Goal: Task Accomplishment & Management: Complete application form

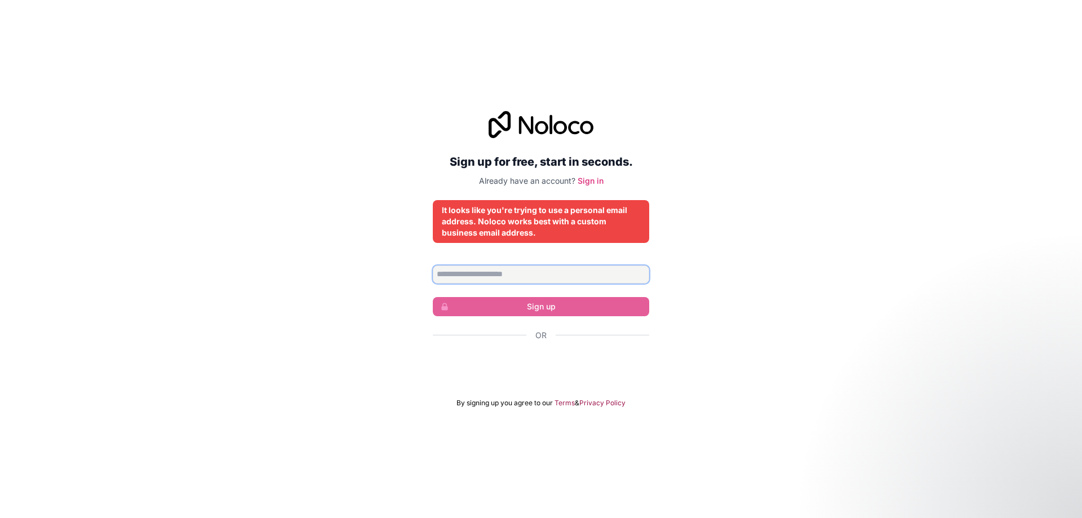
click at [519, 273] on input "Email address" at bounding box center [541, 274] width 216 height 18
click at [389, 347] on div "Sign up for free, start in seconds. Already have an account? Sign in It looks l…" at bounding box center [541, 259] width 1082 height 328
click at [526, 277] on input "Email address" at bounding box center [541, 274] width 216 height 18
type input "**********"
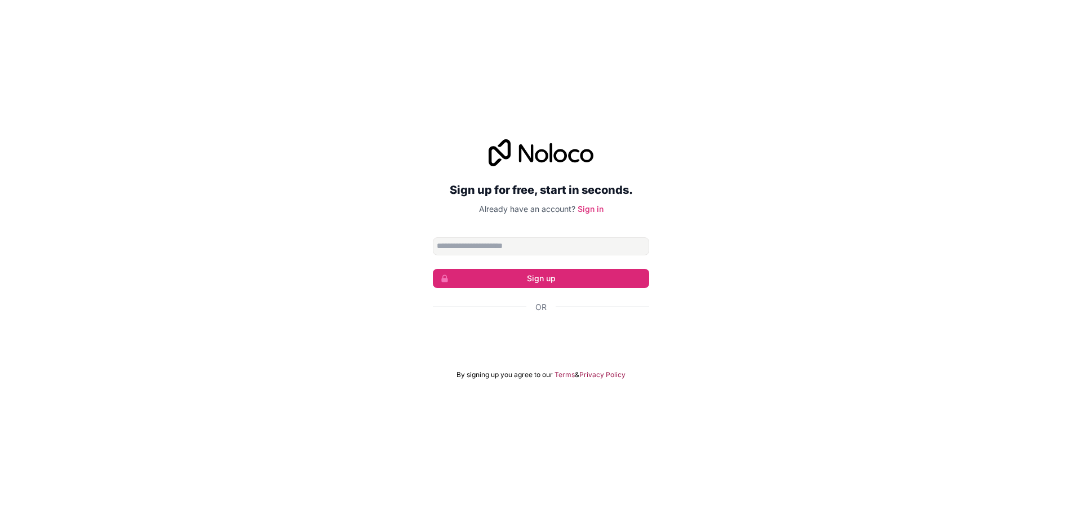
click at [491, 250] on input "Email address" at bounding box center [541, 246] width 216 height 18
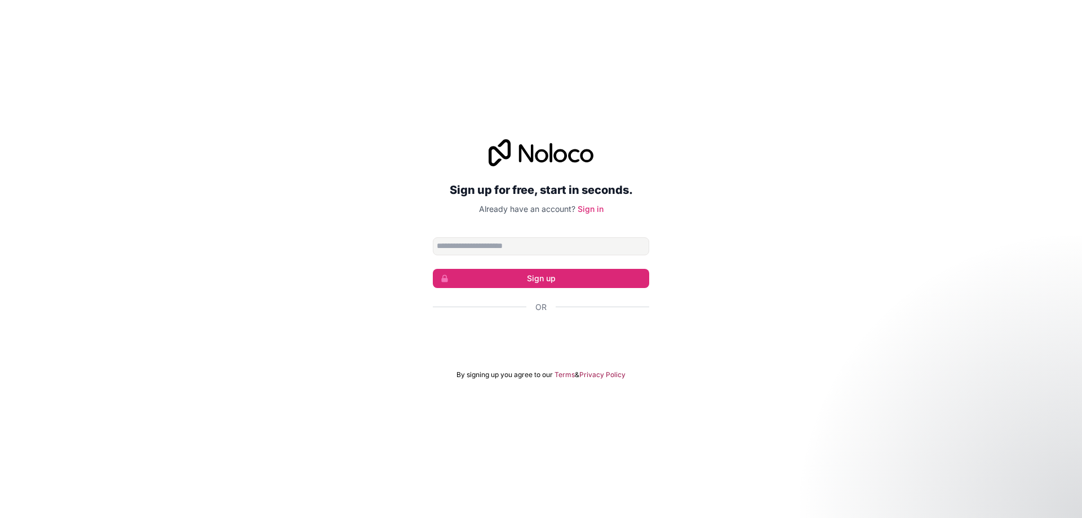
type input "**********"
click at [497, 277] on button "Sign up" at bounding box center [541, 278] width 216 height 19
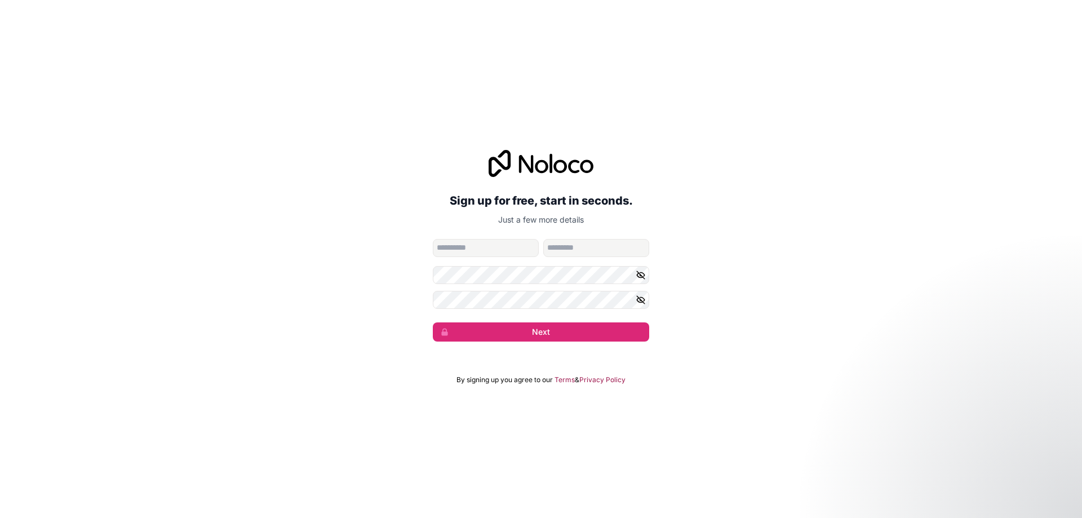
click at [488, 246] on input "given-name" at bounding box center [486, 248] width 106 height 18
type input "******"
type input "********"
click at [555, 284] on form "**********" at bounding box center [541, 290] width 216 height 103
click at [763, 251] on div "**********" at bounding box center [541, 245] width 1082 height 223
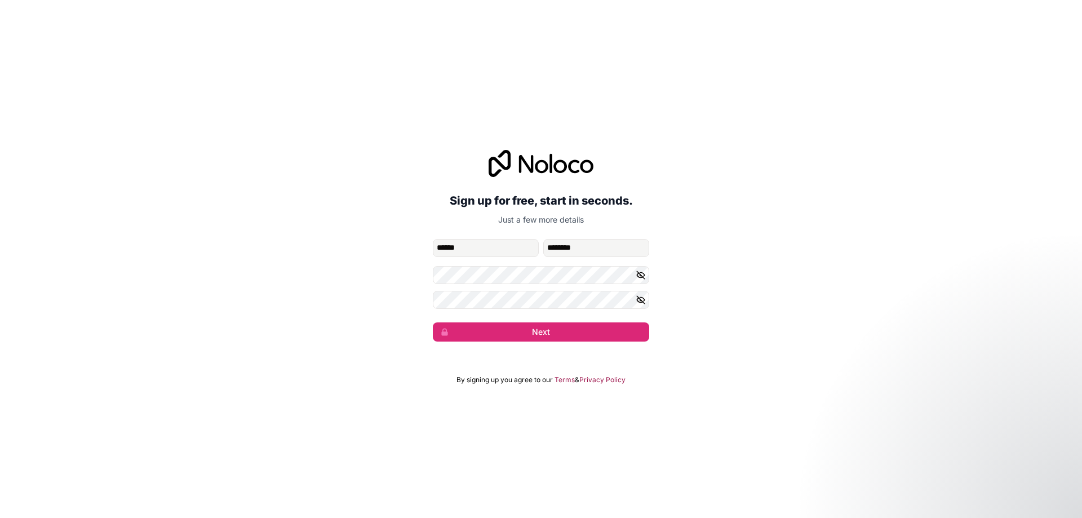
click at [872, 245] on div "**********" at bounding box center [541, 245] width 1082 height 223
click at [638, 326] on button "Next" at bounding box center [541, 331] width 216 height 19
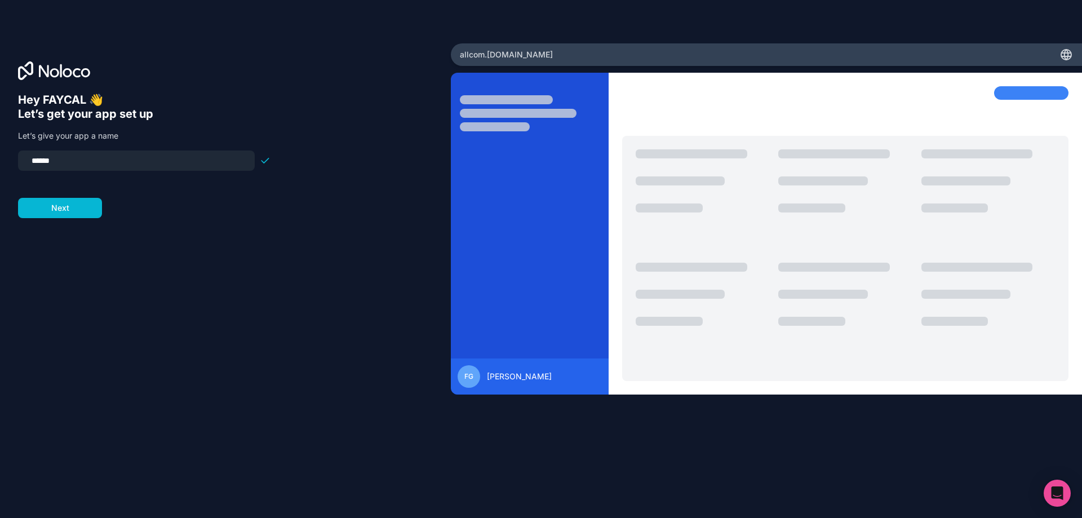
click at [105, 165] on input "******" at bounding box center [136, 161] width 223 height 16
click at [87, 207] on button "Next" at bounding box center [60, 208] width 84 height 20
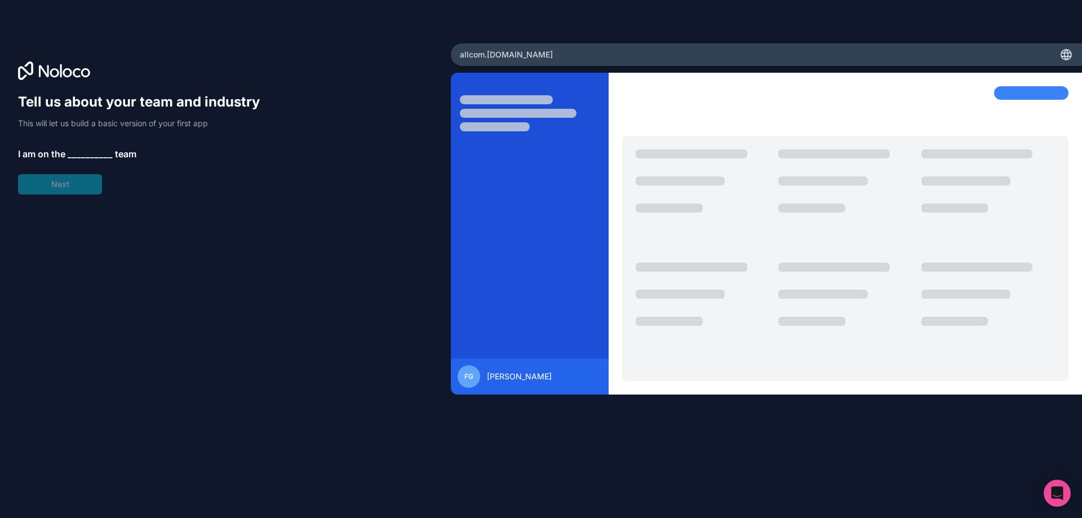
click at [83, 149] on span "__________" at bounding box center [90, 154] width 45 height 14
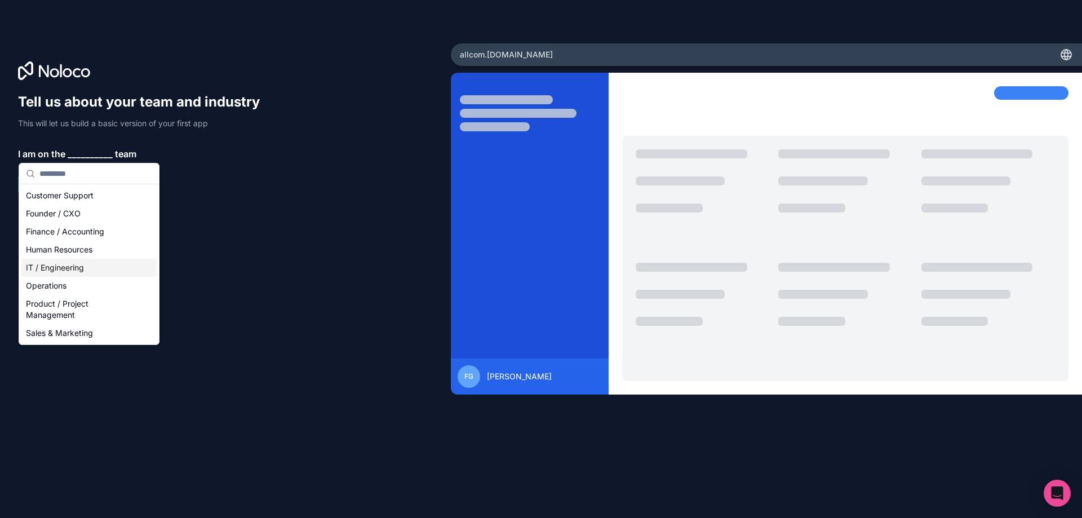
click at [82, 268] on div "IT / Engineering" at bounding box center [88, 268] width 135 height 18
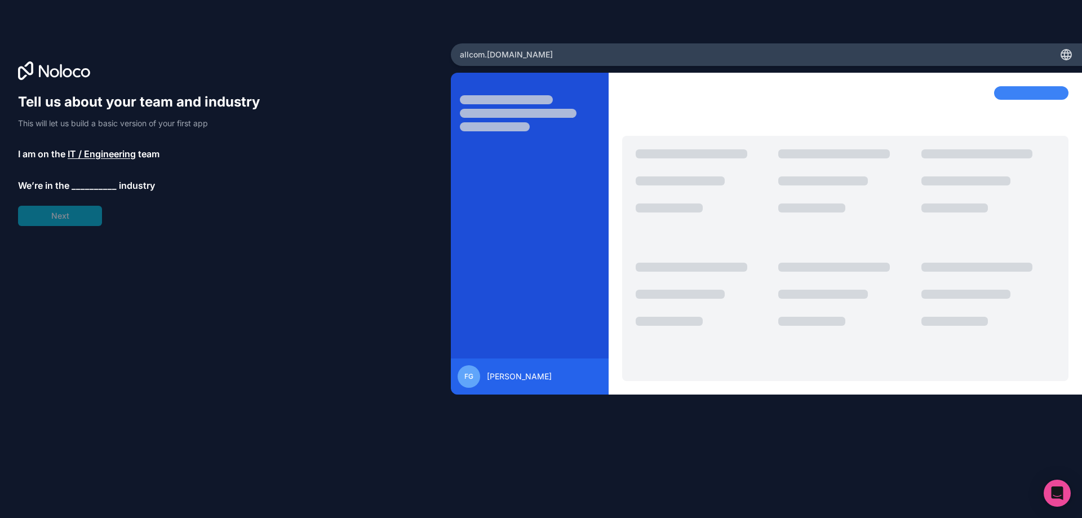
click at [79, 185] on span "__________" at bounding box center [94, 186] width 45 height 14
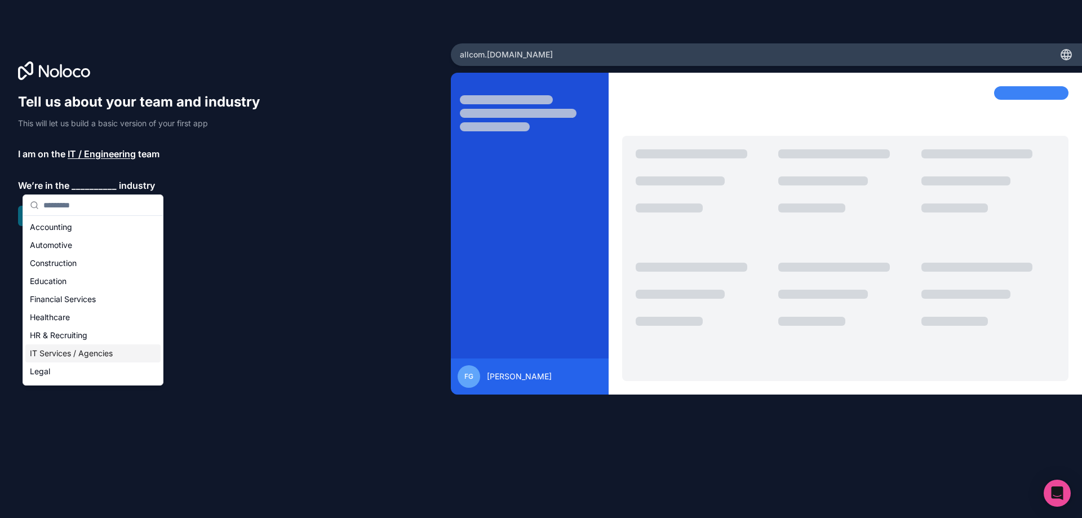
drag, startPoint x: 77, startPoint y: 352, endPoint x: 77, endPoint y: 344, distance: 7.9
click at [77, 353] on div "IT Services / Agencies" at bounding box center [92, 353] width 135 height 18
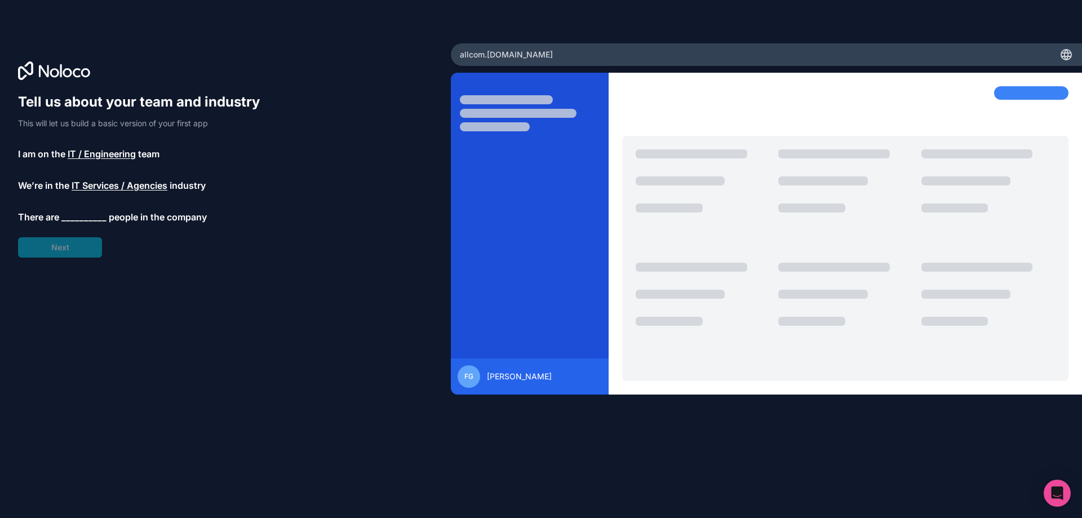
click at [83, 214] on span "__________" at bounding box center [83, 217] width 45 height 14
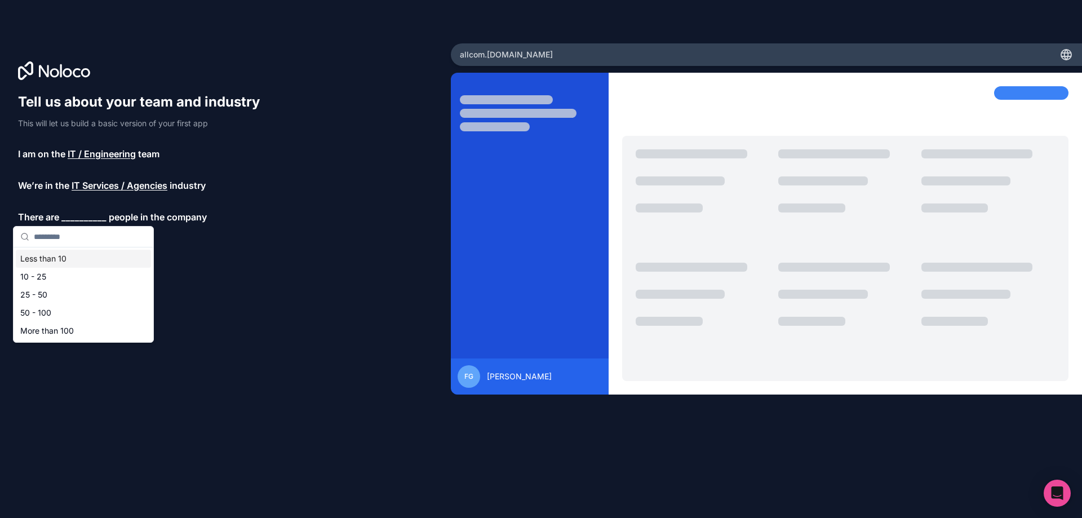
click at [60, 259] on div "Less than 10" at bounding box center [83, 259] width 135 height 18
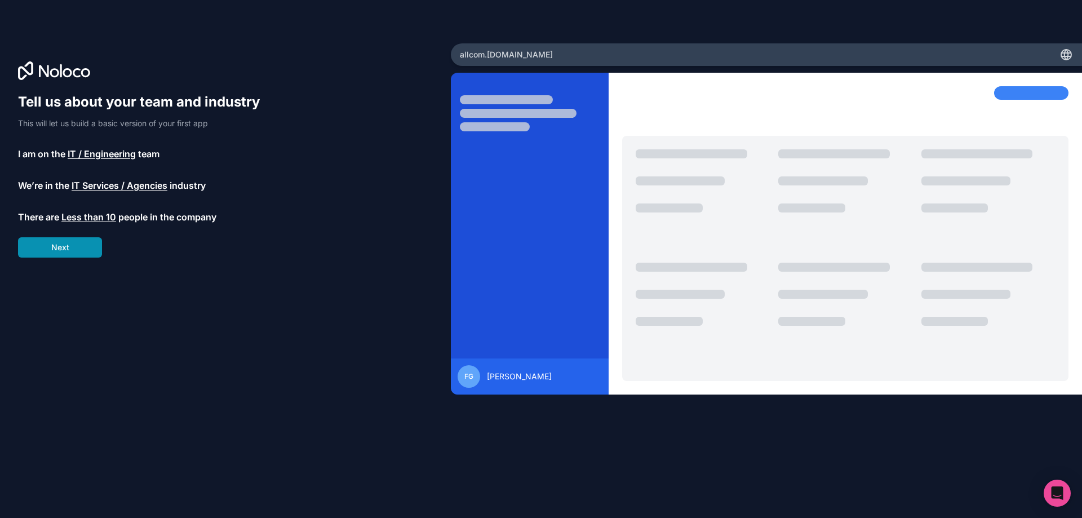
click at [70, 242] on button "Next" at bounding box center [60, 247] width 84 height 20
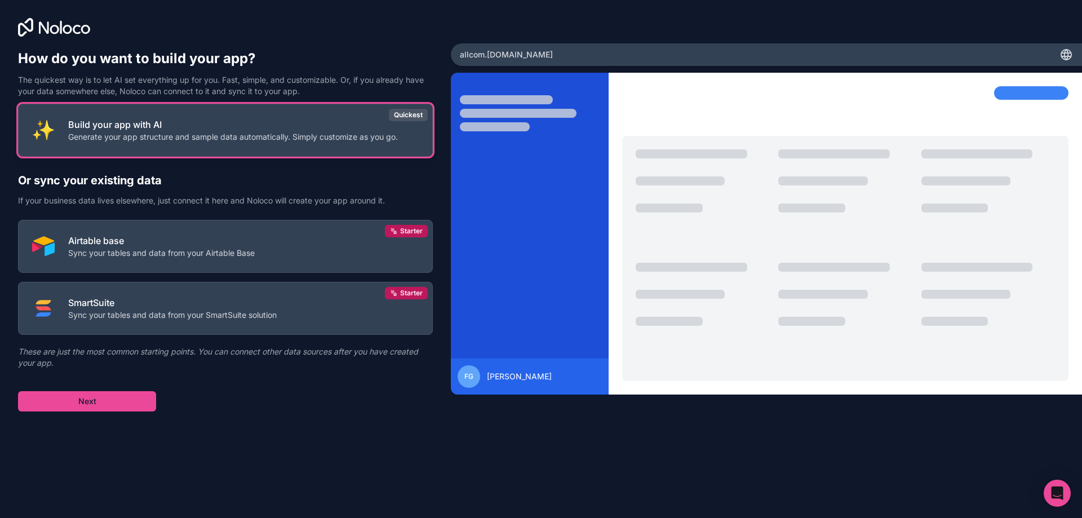
click at [391, 134] on p "Generate your app structure and sample data automatically. Simply customize as …" at bounding box center [233, 136] width 330 height 11
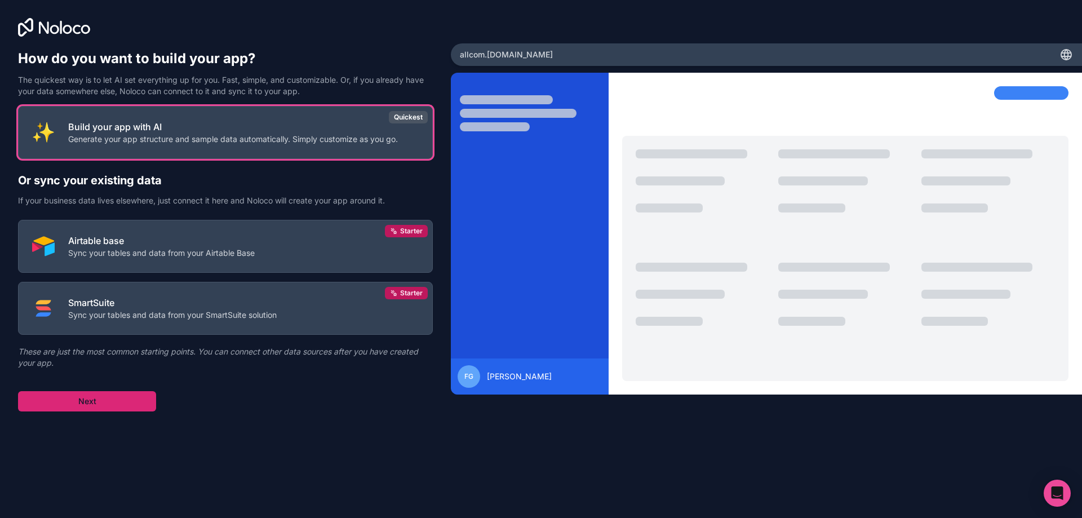
click at [76, 405] on button "Next" at bounding box center [87, 401] width 138 height 20
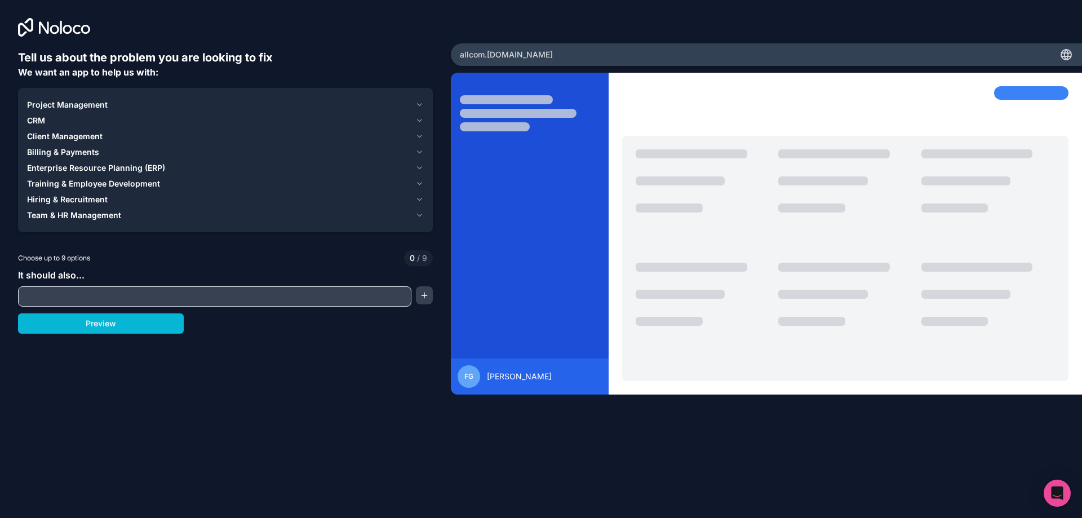
click at [54, 298] on input "text" at bounding box center [215, 297] width 388 height 16
click at [51, 99] on button "Project Management" at bounding box center [225, 105] width 397 height 16
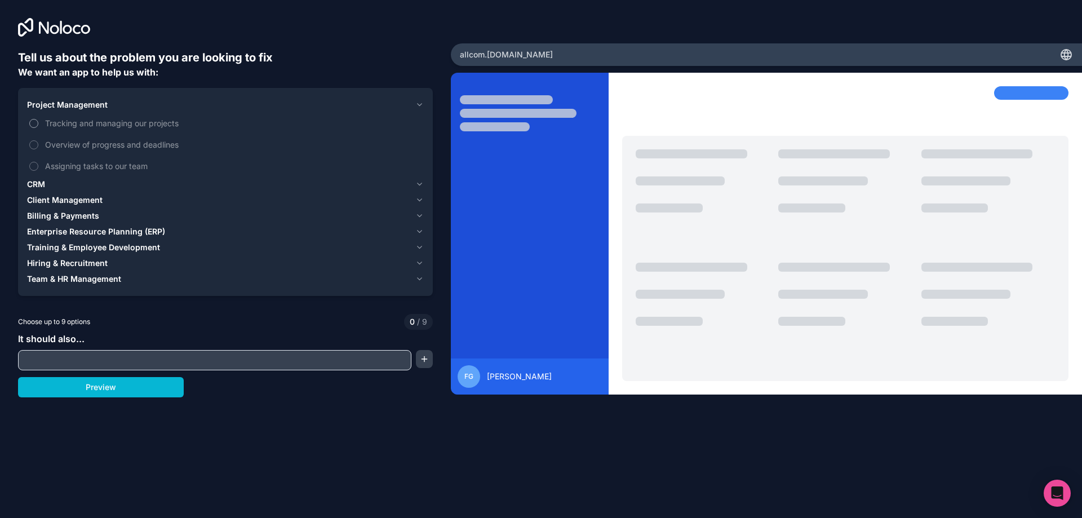
click at [34, 122] on button "Tracking and managing our projects" at bounding box center [33, 123] width 9 height 9
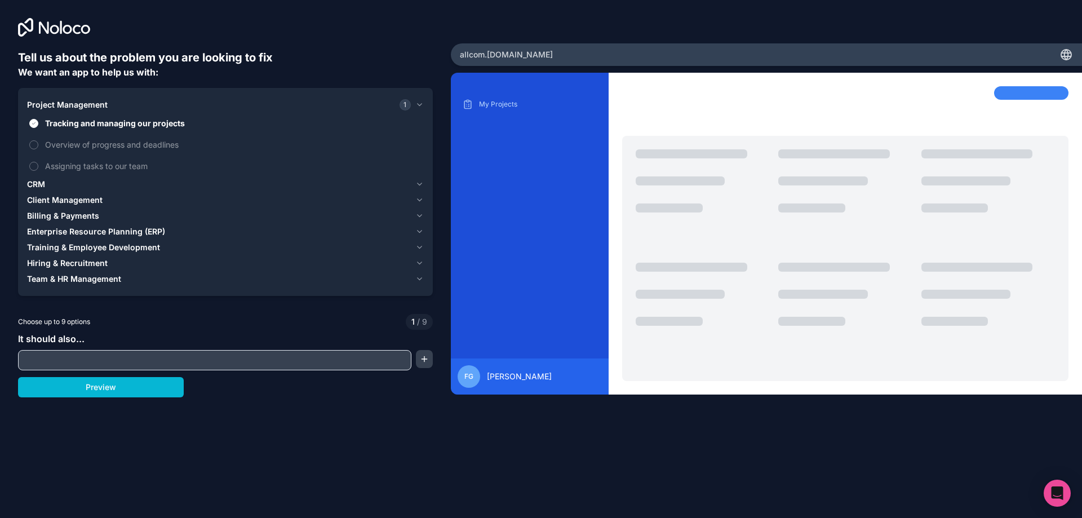
click at [45, 181] on span "CRM" at bounding box center [36, 184] width 18 height 11
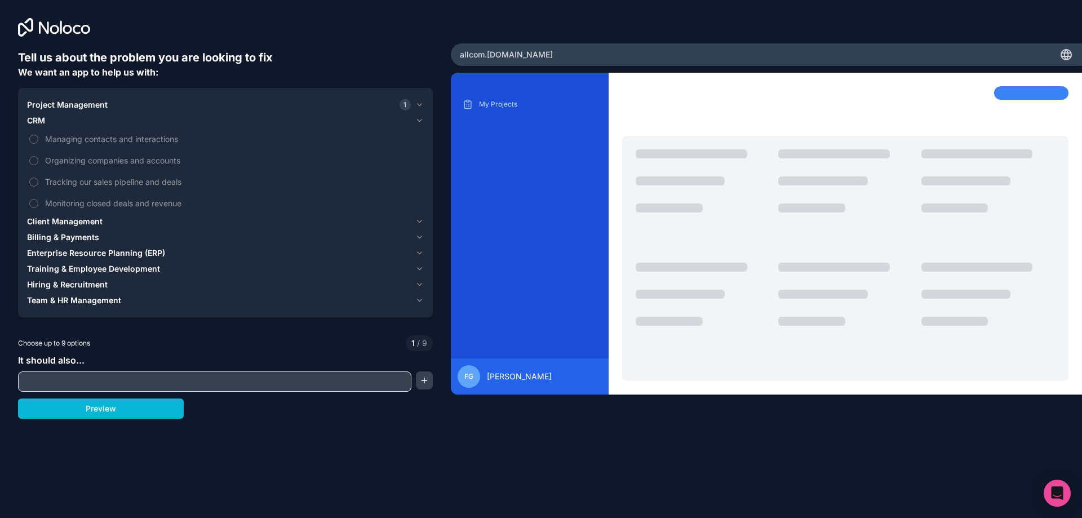
click at [49, 219] on span "Client Management" at bounding box center [65, 221] width 76 height 11
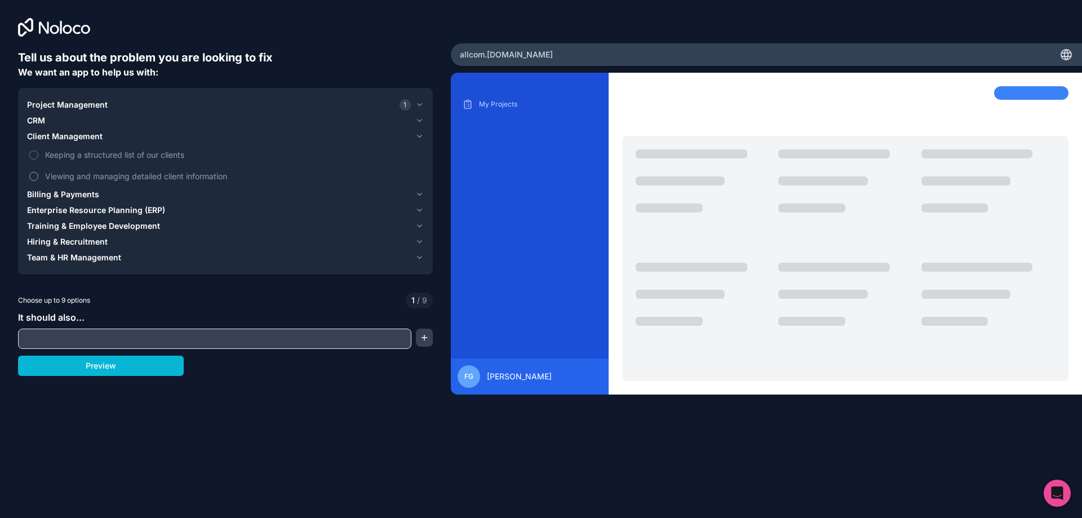
drag, startPoint x: 44, startPoint y: 157, endPoint x: 47, endPoint y: 166, distance: 9.4
click at [44, 156] on label "Keeping a structured list of our clients" at bounding box center [225, 154] width 397 height 21
click at [38, 156] on button "Keeping a structured list of our clients" at bounding box center [33, 154] width 9 height 9
click at [47, 174] on span "Viewing and managing detailed client information" at bounding box center [233, 176] width 377 height 12
click at [38, 174] on button "Viewing and managing detailed client information" at bounding box center [33, 176] width 9 height 9
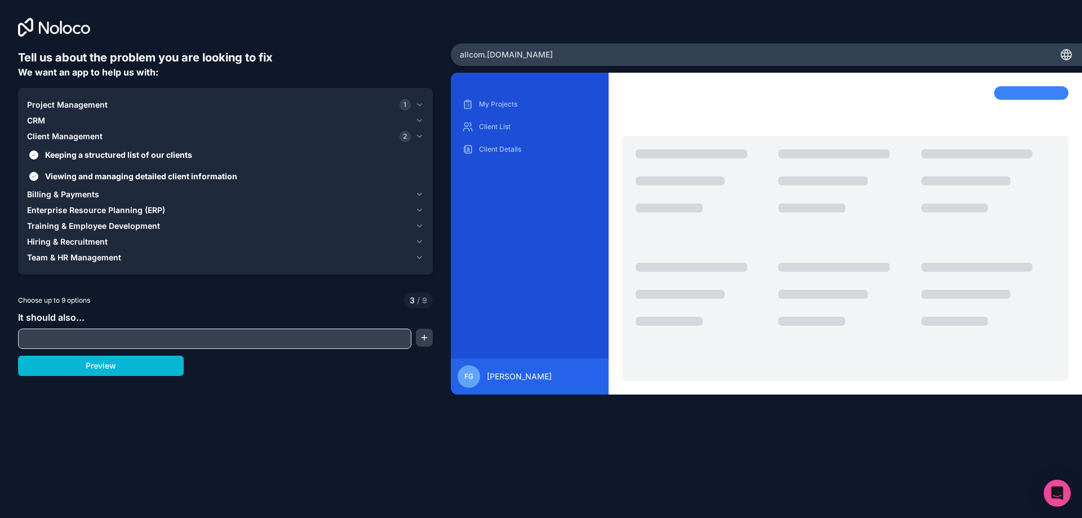
click at [37, 192] on span "Billing & Payments" at bounding box center [63, 194] width 72 height 11
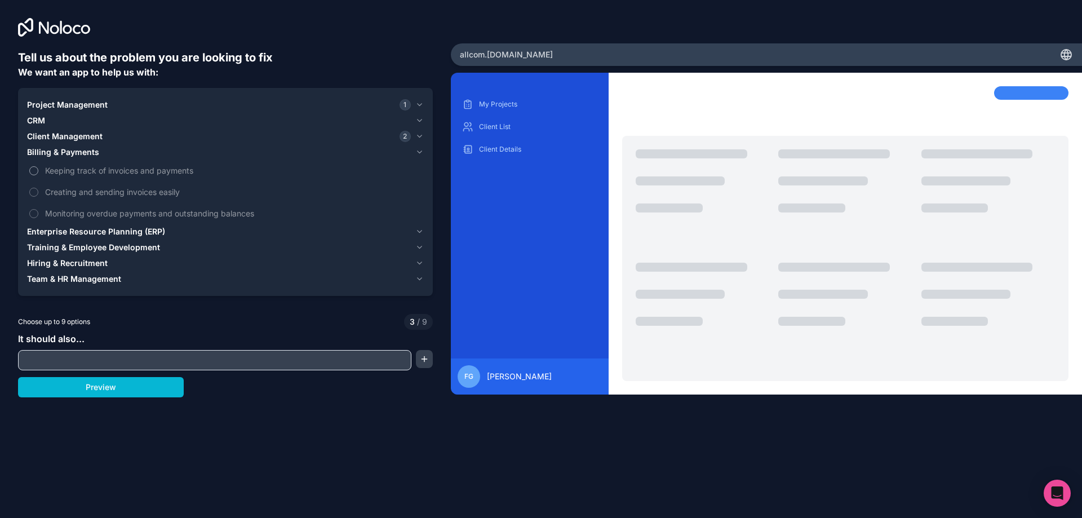
click at [42, 171] on label "Keeping track of invoices and payments" at bounding box center [225, 170] width 397 height 21
click at [38, 171] on button "Keeping track of invoices and payments" at bounding box center [33, 170] width 9 height 9
click at [36, 207] on label "Monitoring overdue payments and outstanding balances" at bounding box center [225, 213] width 397 height 21
click at [36, 209] on button "Monitoring overdue payments and outstanding balances" at bounding box center [33, 213] width 9 height 9
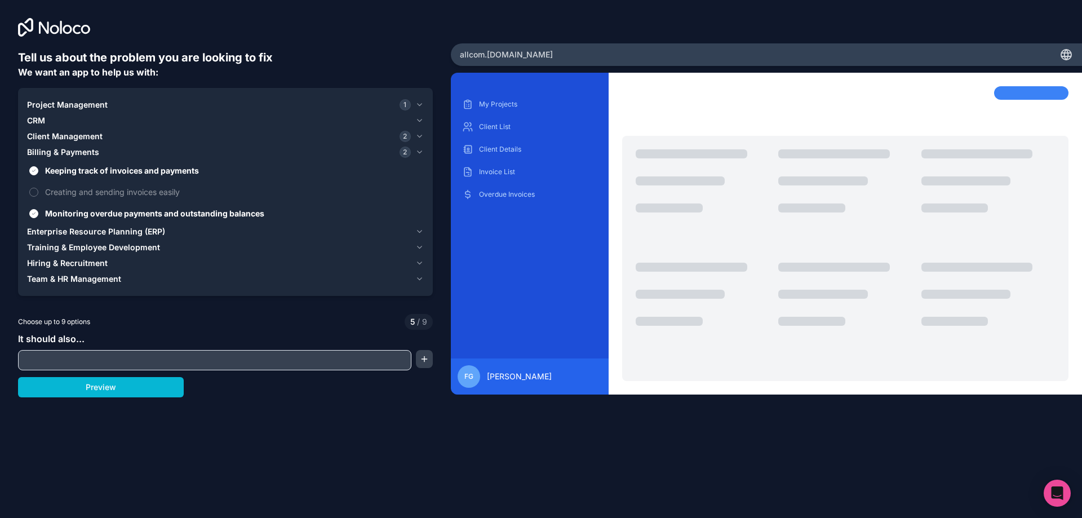
click at [50, 246] on span "Training & Employee Development" at bounding box center [93, 247] width 133 height 11
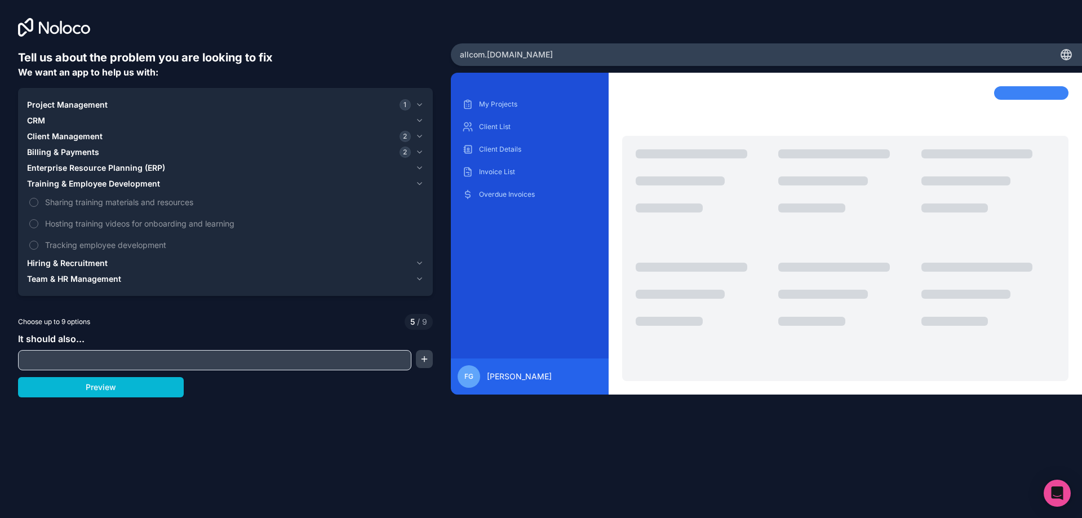
click at [62, 265] on span "Hiring & Recruitment" at bounding box center [67, 263] width 81 height 11
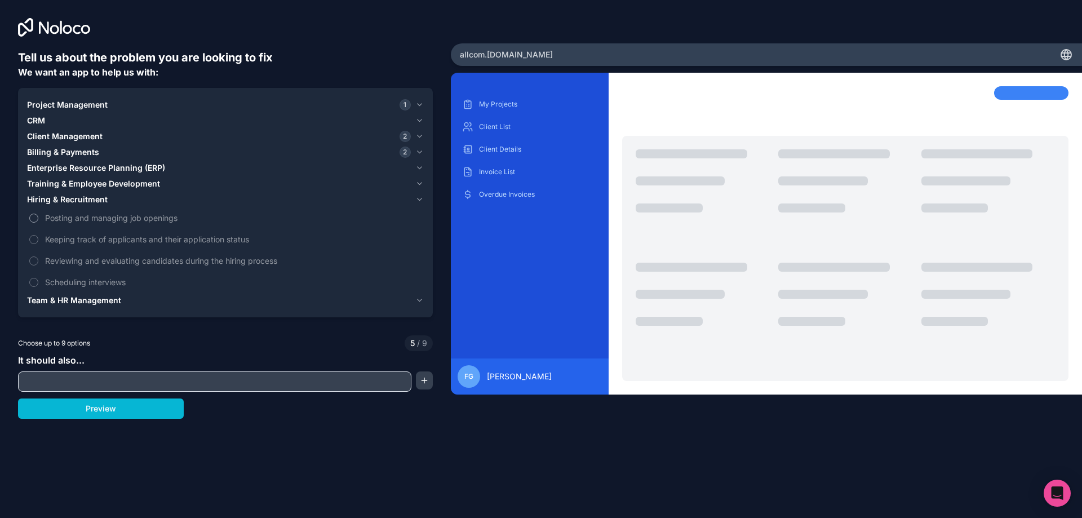
click at [93, 218] on span "Posting and managing job openings" at bounding box center [233, 218] width 377 height 12
click at [38, 218] on button "Posting and managing job openings" at bounding box center [33, 218] width 9 height 9
click at [65, 302] on span "Team & HR Management" at bounding box center [74, 300] width 94 height 11
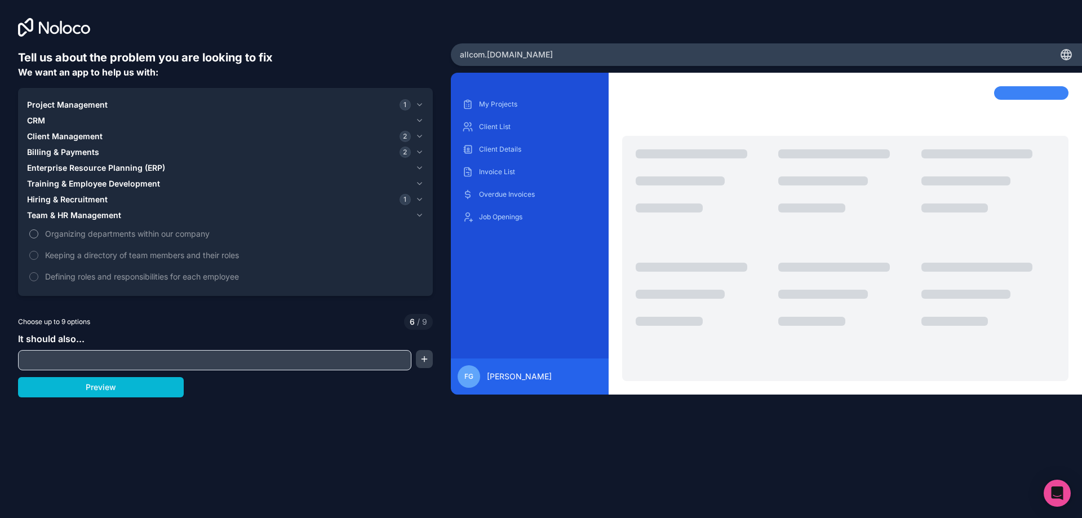
click at [36, 236] on button "Organizing departments within our company" at bounding box center [33, 233] width 9 height 9
click at [65, 254] on span "Keeping a directory of team members and their roles" at bounding box center [233, 255] width 377 height 12
click at [38, 260] on label "Keeping a directory of team members and their roles" at bounding box center [225, 255] width 397 height 21
click at [38, 260] on button "Keeping a directory of team members and their roles" at bounding box center [33, 255] width 9 height 9
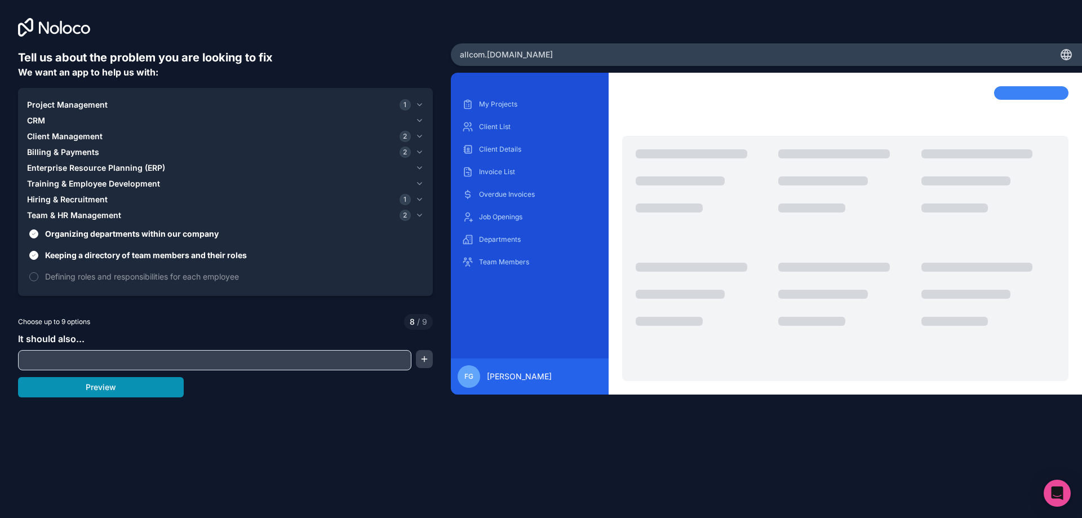
click at [72, 387] on button "Preview" at bounding box center [101, 387] width 166 height 20
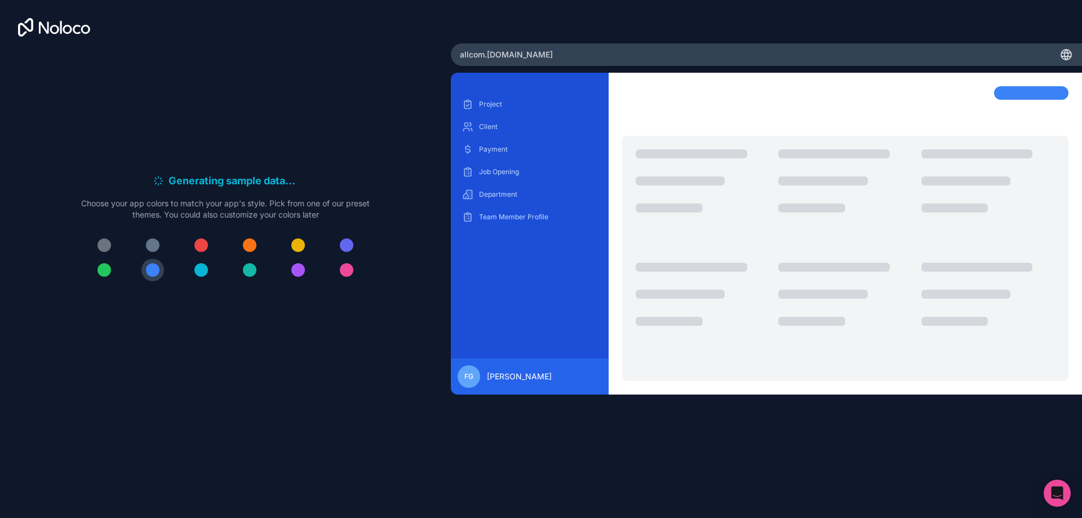
click at [517, 377] on span "FAYCAL GUETARNI" at bounding box center [519, 376] width 65 height 11
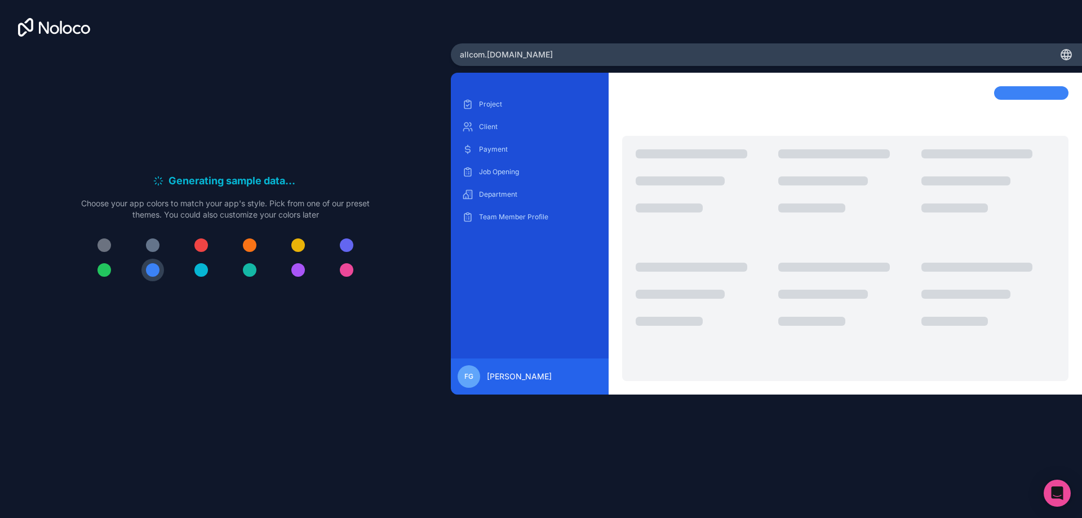
click at [517, 377] on span "FAYCAL GUETARNI" at bounding box center [519, 376] width 65 height 11
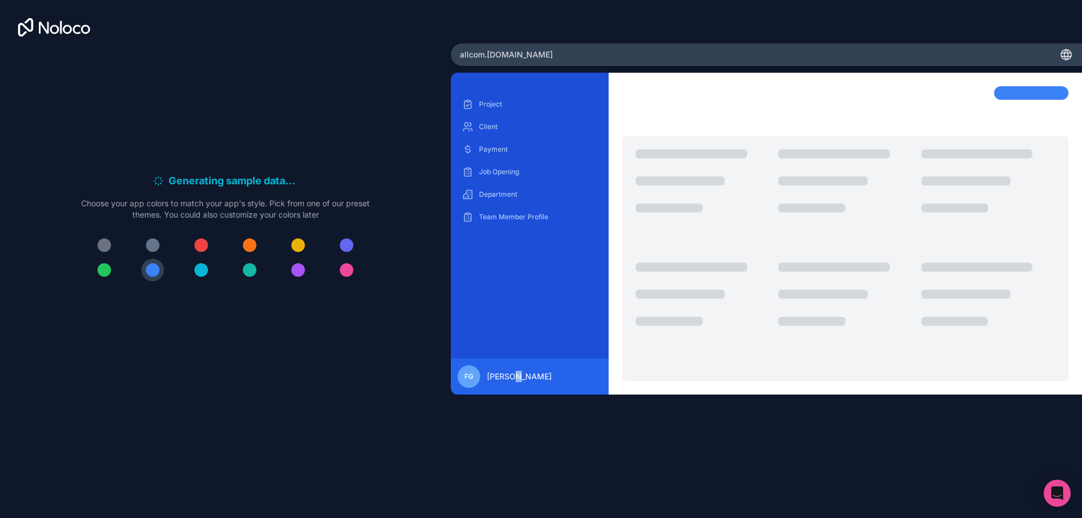
click at [517, 377] on span "FAYCAL GUETARNI" at bounding box center [519, 376] width 65 height 11
click at [521, 377] on span "FAYCAL GUETARNI" at bounding box center [519, 376] width 65 height 11
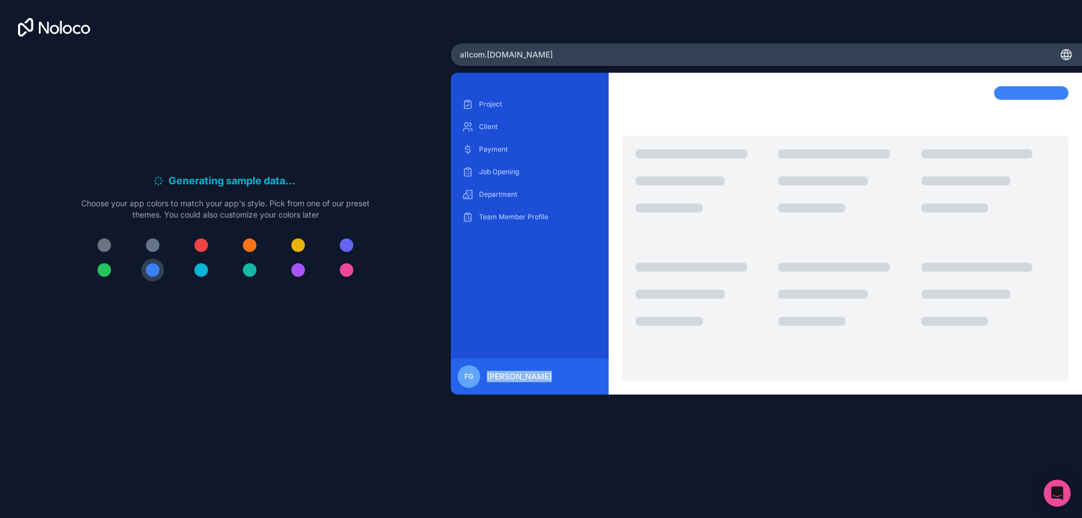
click at [521, 377] on span "FAYCAL GUETARNI" at bounding box center [519, 376] width 65 height 11
click at [516, 374] on span "FAYCAL GUETARNI" at bounding box center [519, 376] width 65 height 11
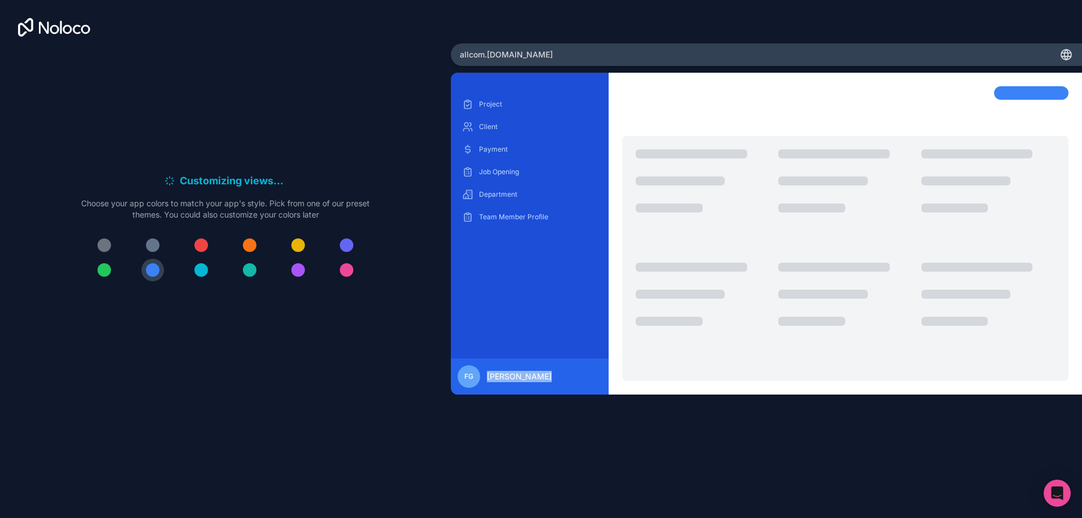
click at [516, 374] on span "FAYCAL GUETARNI" at bounding box center [519, 376] width 65 height 11
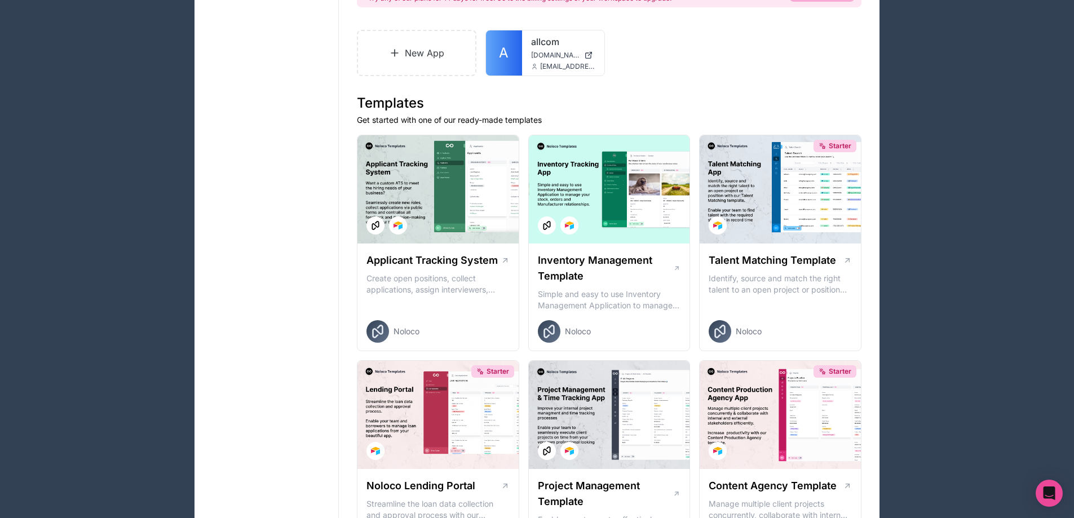
scroll to position [56, 0]
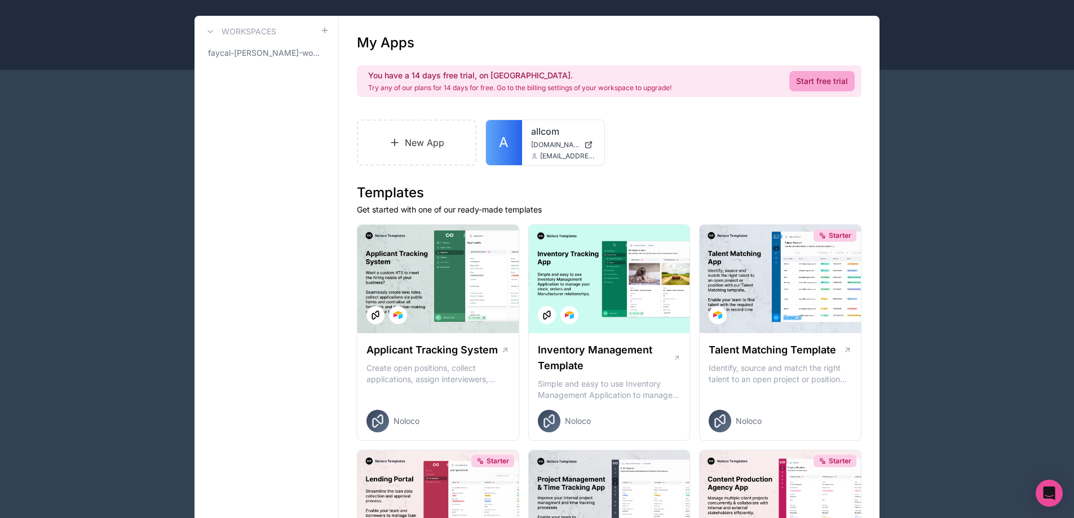
click at [457, 85] on p "Try any of our plans for 14 days for free. Go to the billing settings of your w…" at bounding box center [519, 87] width 303 height 9
click at [529, 129] on div "allcom allcom.noloco.co info@allcom.fr" at bounding box center [563, 142] width 82 height 45
click at [387, 37] on h1 "My Apps" at bounding box center [385, 43] width 57 height 18
